Goal: Task Accomplishment & Management: Use online tool/utility

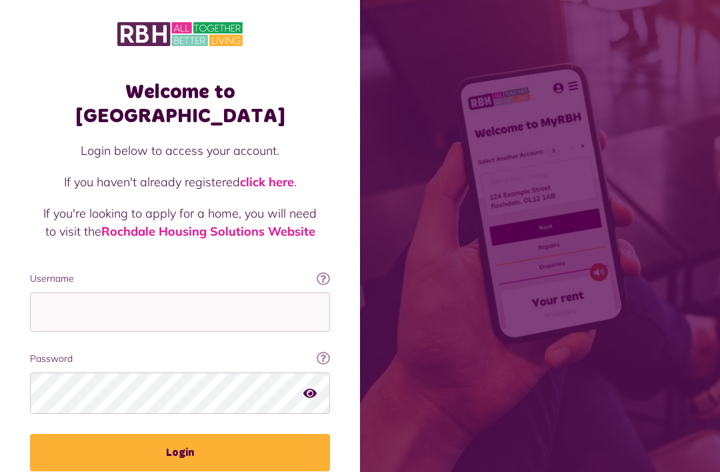
scroll to position [45, 0]
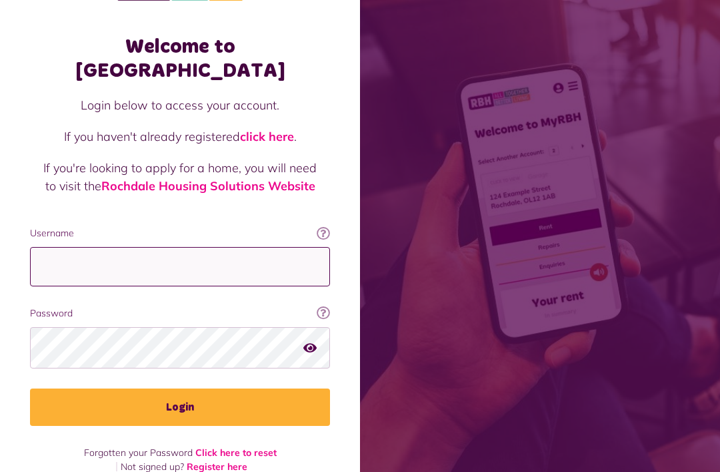
type input "**********"
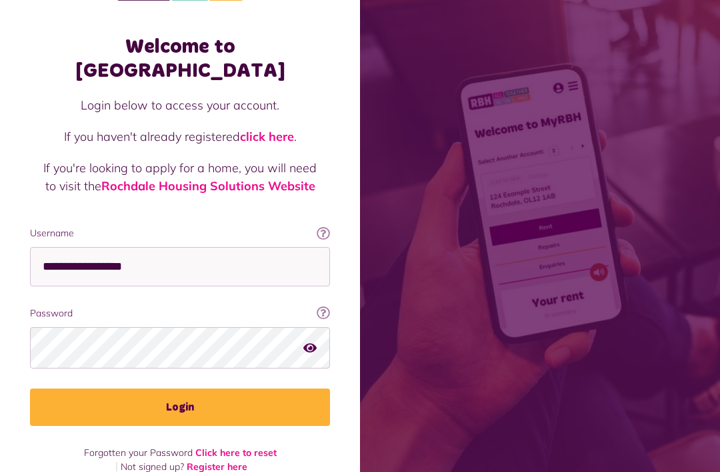
click at [180, 388] on button "Login" at bounding box center [180, 406] width 300 height 37
click at [195, 388] on button "Login" at bounding box center [180, 406] width 300 height 37
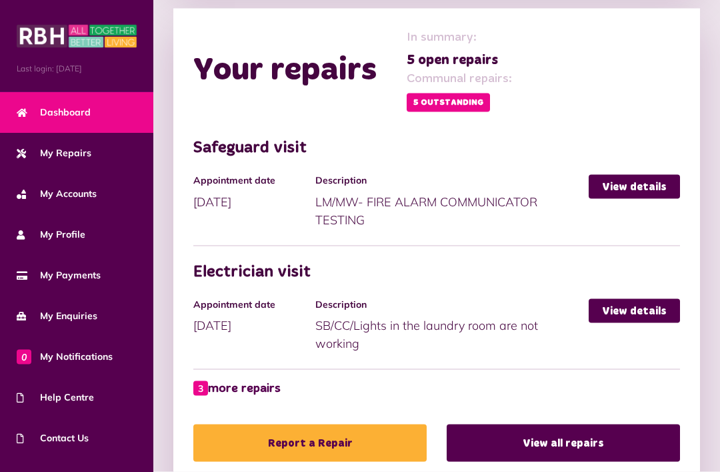
scroll to position [780, 0]
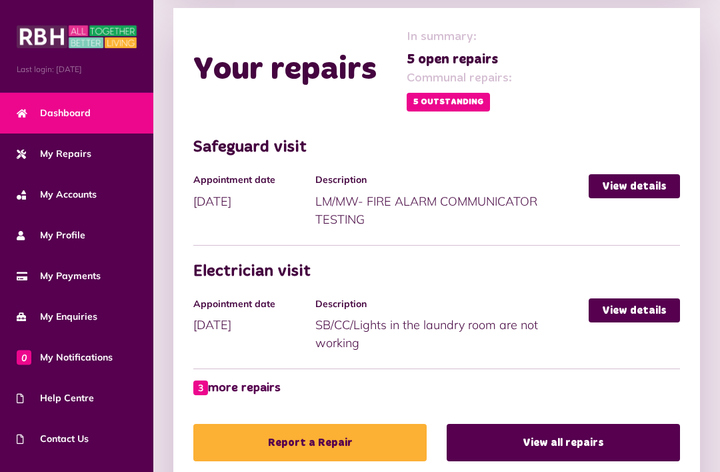
click at [317, 424] on link "Report a Repair" at bounding box center [309, 442] width 233 height 37
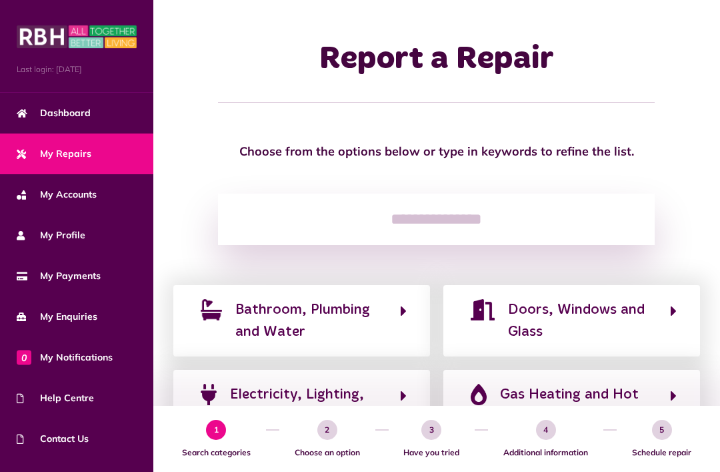
click at [71, 109] on span "Dashboard" at bounding box center [54, 113] width 74 height 14
